Goal: Task Accomplishment & Management: Manage account settings

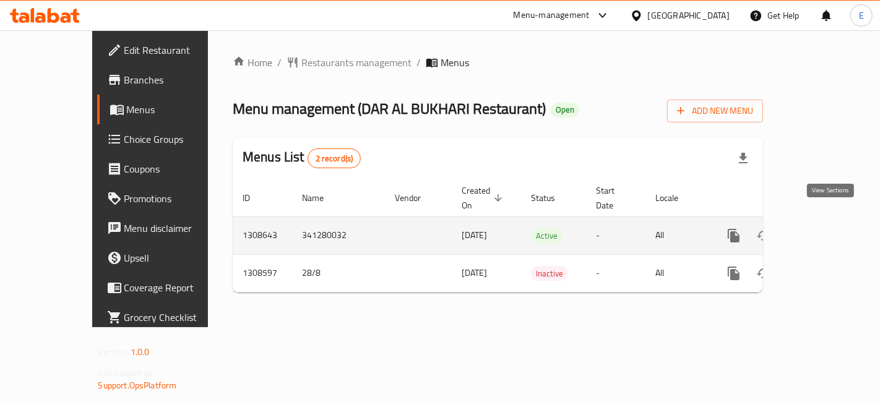
click at [823, 228] on icon "enhanced table" at bounding box center [822, 235] width 15 height 15
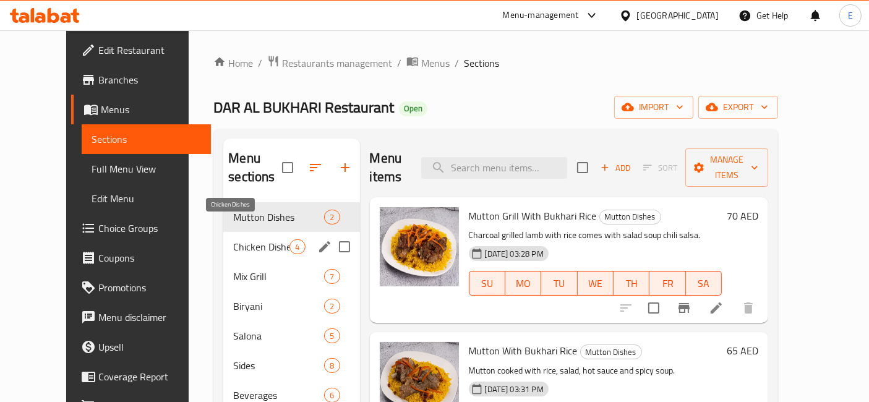
click at [242, 239] on span "Chicken Dishes" at bounding box center [261, 246] width 56 height 15
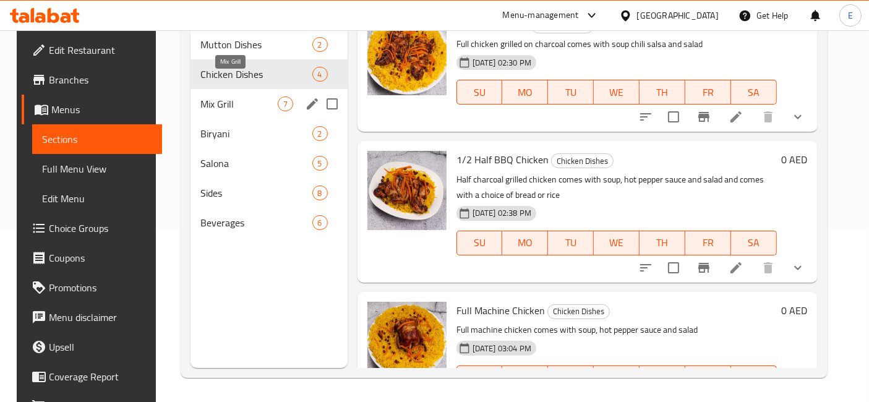
click at [236, 96] on span "Mix Grill" at bounding box center [238, 103] width 77 height 15
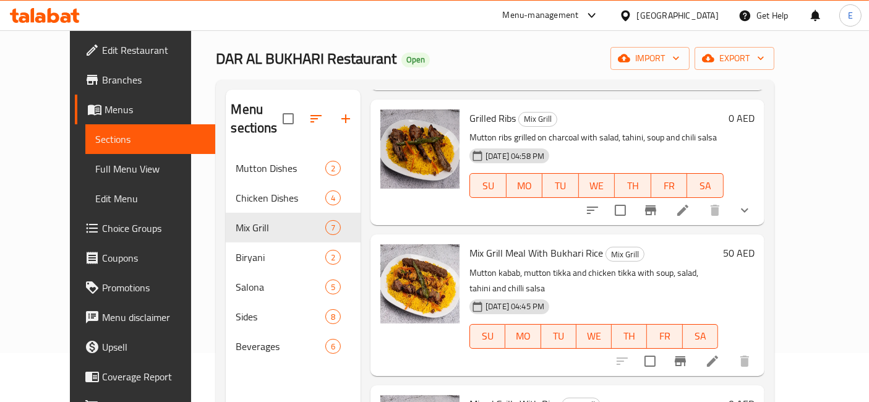
scroll to position [173, 0]
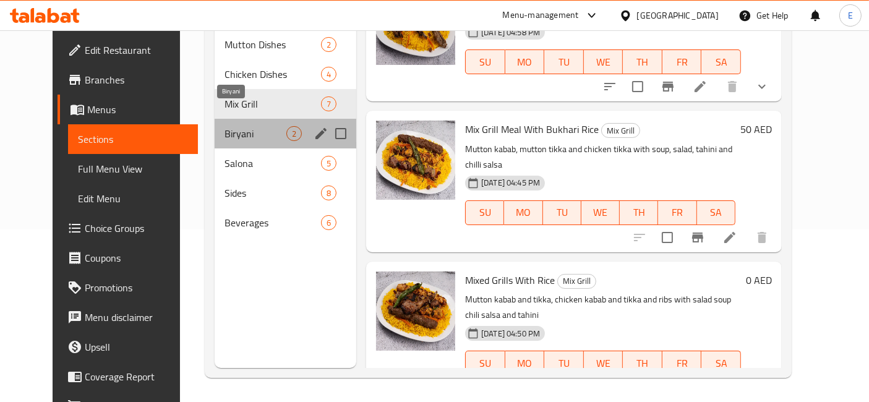
click at [225, 126] on span "Biryani" at bounding box center [256, 133] width 62 height 15
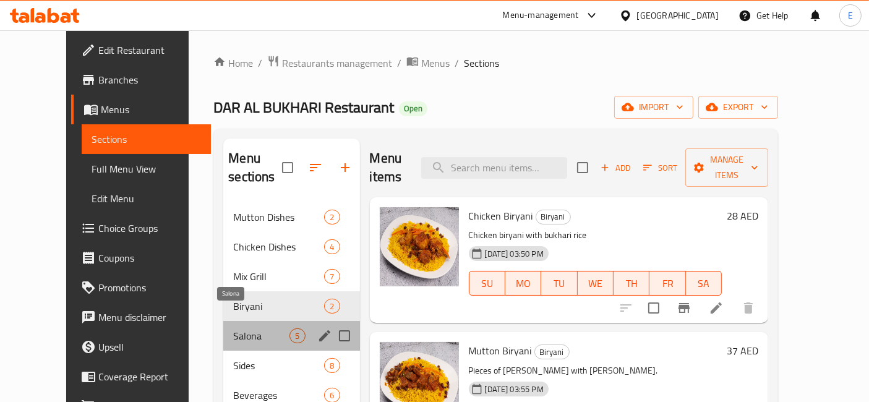
click at [233, 328] on span "Salona" at bounding box center [261, 335] width 56 height 15
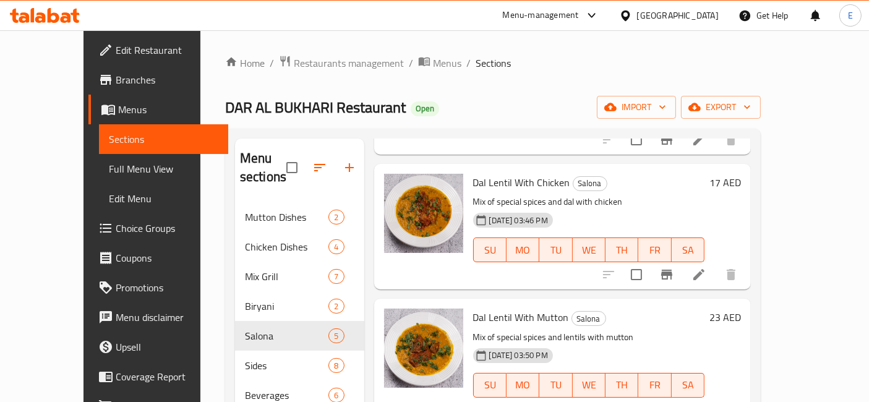
scroll to position [104, 0]
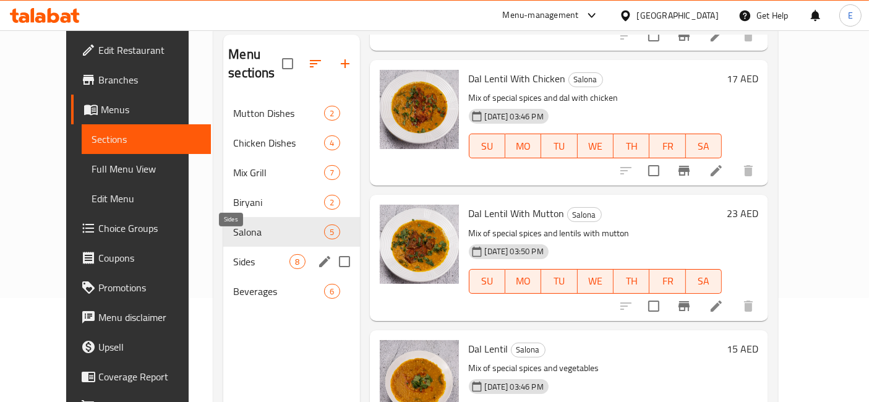
click at [265, 254] on span "Sides" at bounding box center [261, 261] width 56 height 15
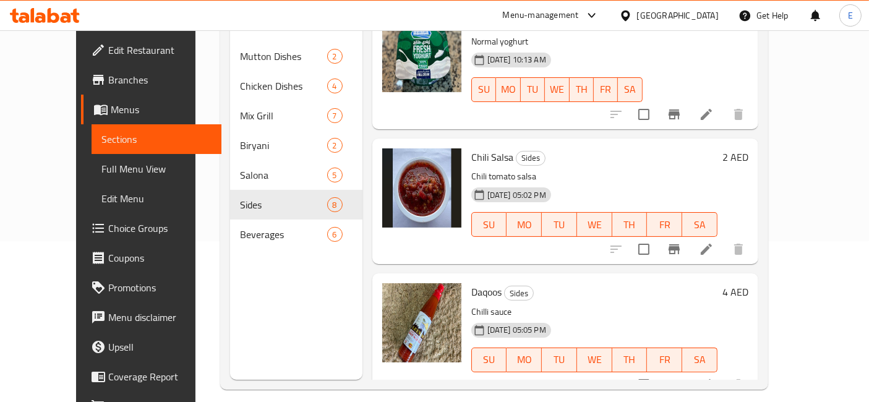
scroll to position [162, 0]
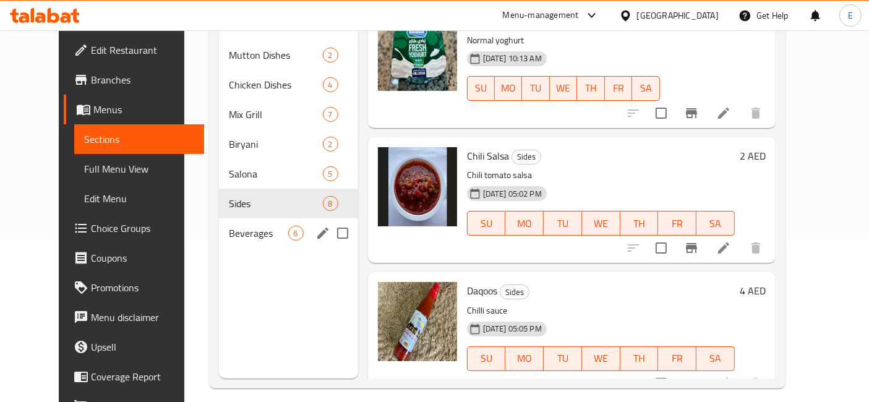
click at [229, 226] on span "Beverages" at bounding box center [258, 233] width 59 height 15
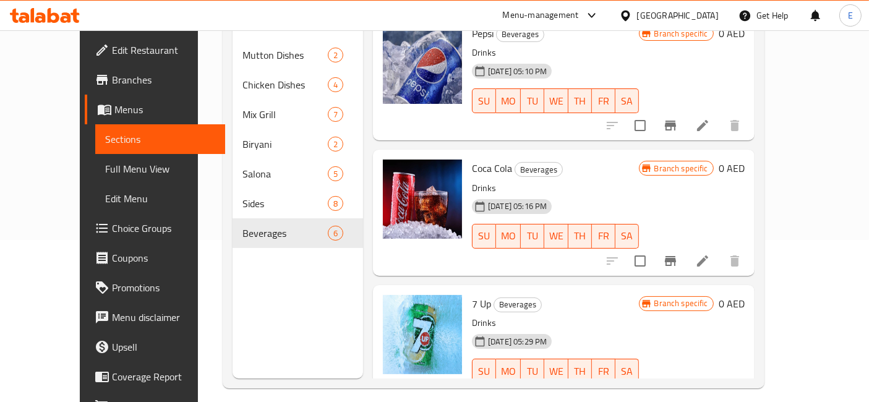
scroll to position [439, 0]
